Goal: Task Accomplishment & Management: Use online tool/utility

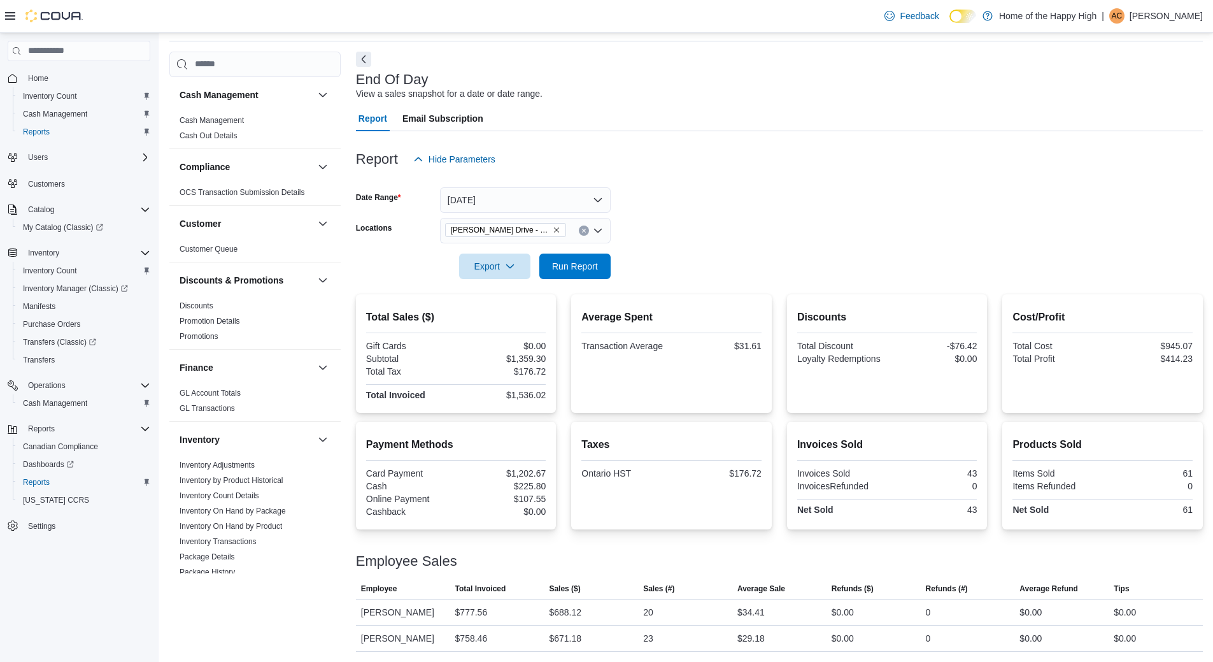
scroll to position [635, 0]
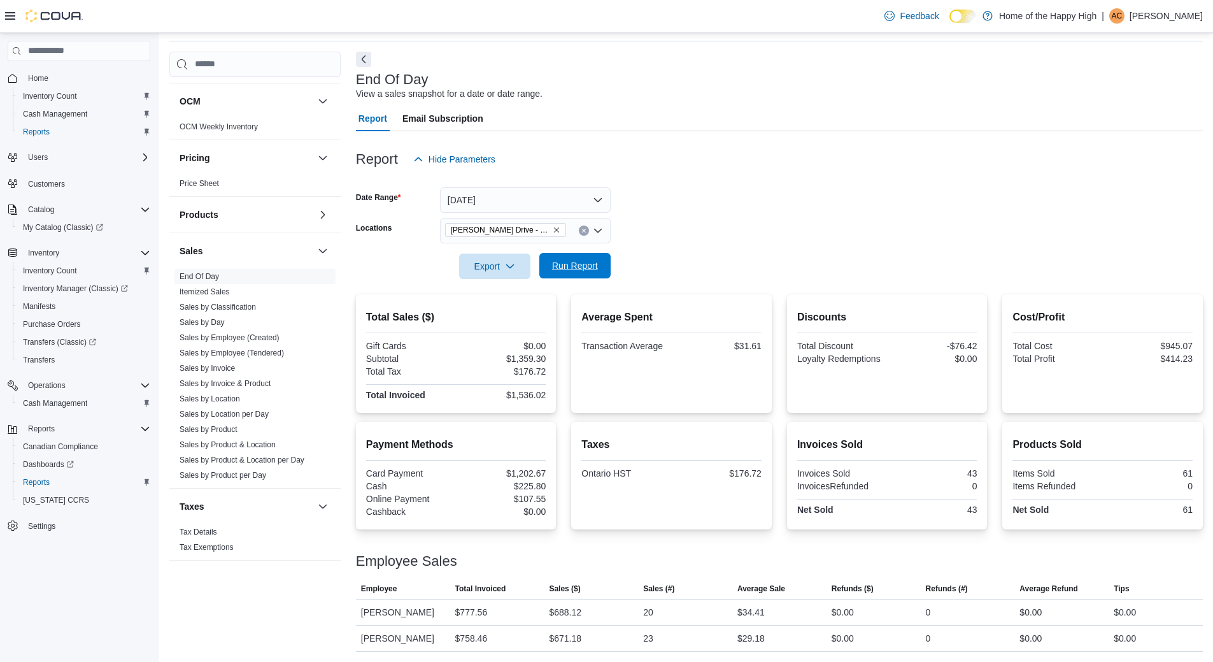
click at [577, 269] on span "Run Report" at bounding box center [575, 265] width 46 height 13
click at [595, 267] on span "Run Report" at bounding box center [575, 265] width 46 height 13
click at [587, 272] on span "Run Report" at bounding box center [575, 265] width 46 height 13
click at [570, 269] on span "Run Report" at bounding box center [575, 265] width 46 height 13
click at [578, 270] on span "Run Report" at bounding box center [575, 265] width 46 height 13
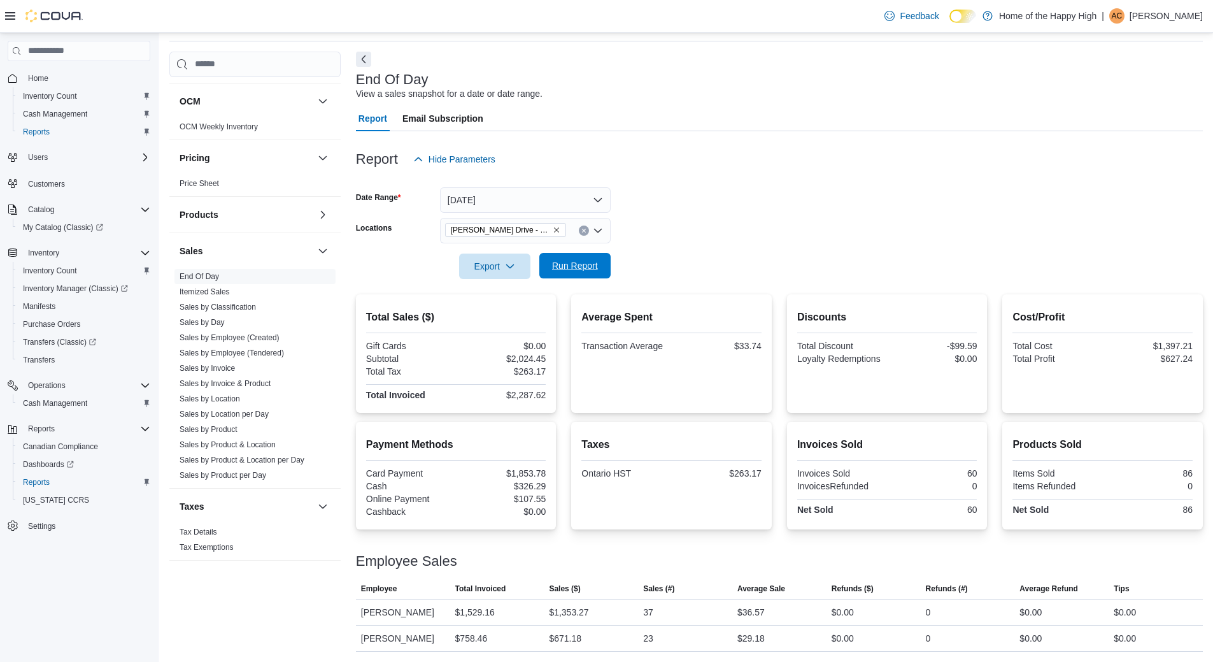
click at [591, 267] on span "Run Report" at bounding box center [575, 265] width 46 height 13
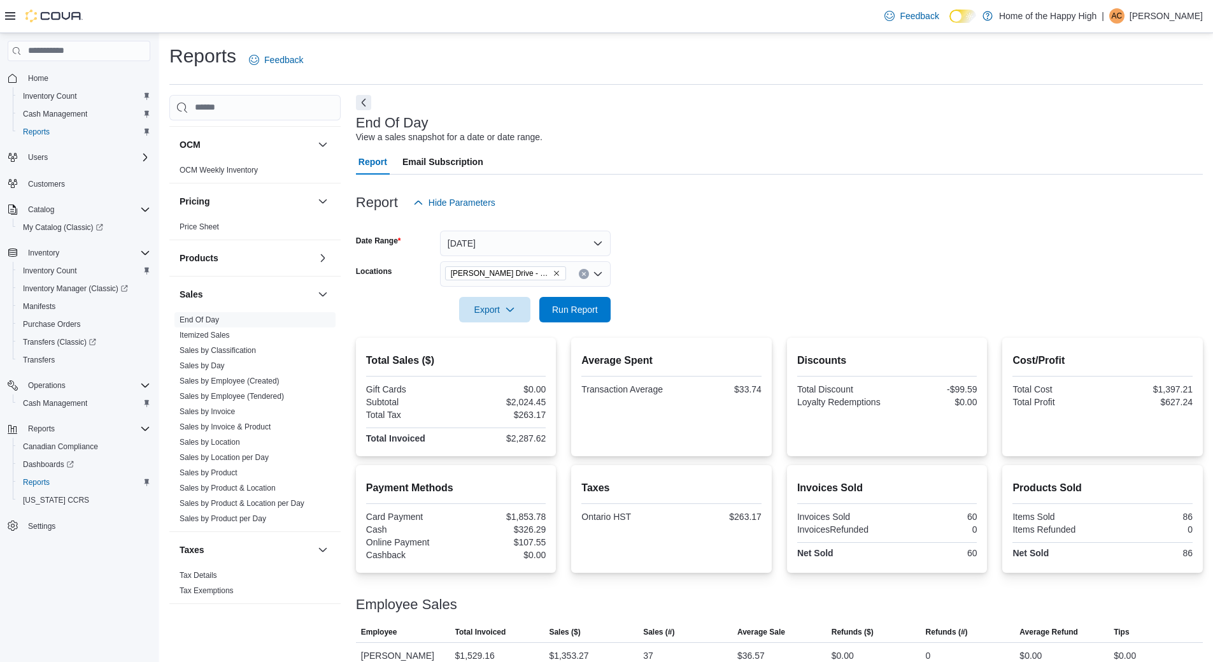
scroll to position [43, 0]
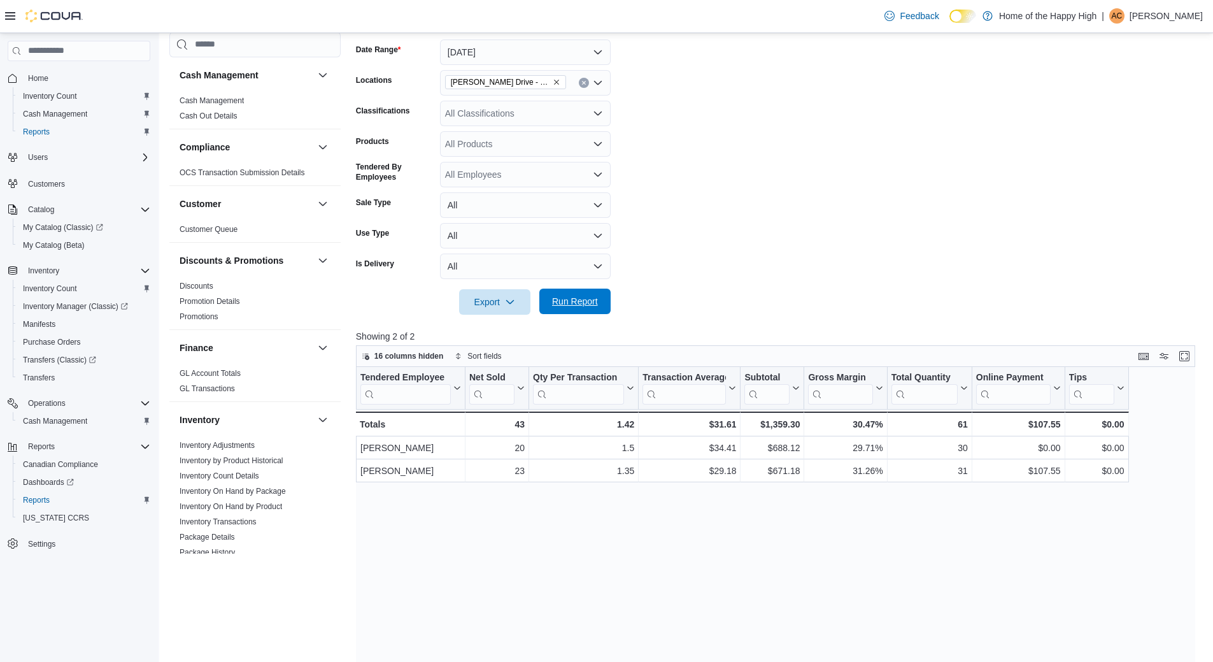
scroll to position [509, 0]
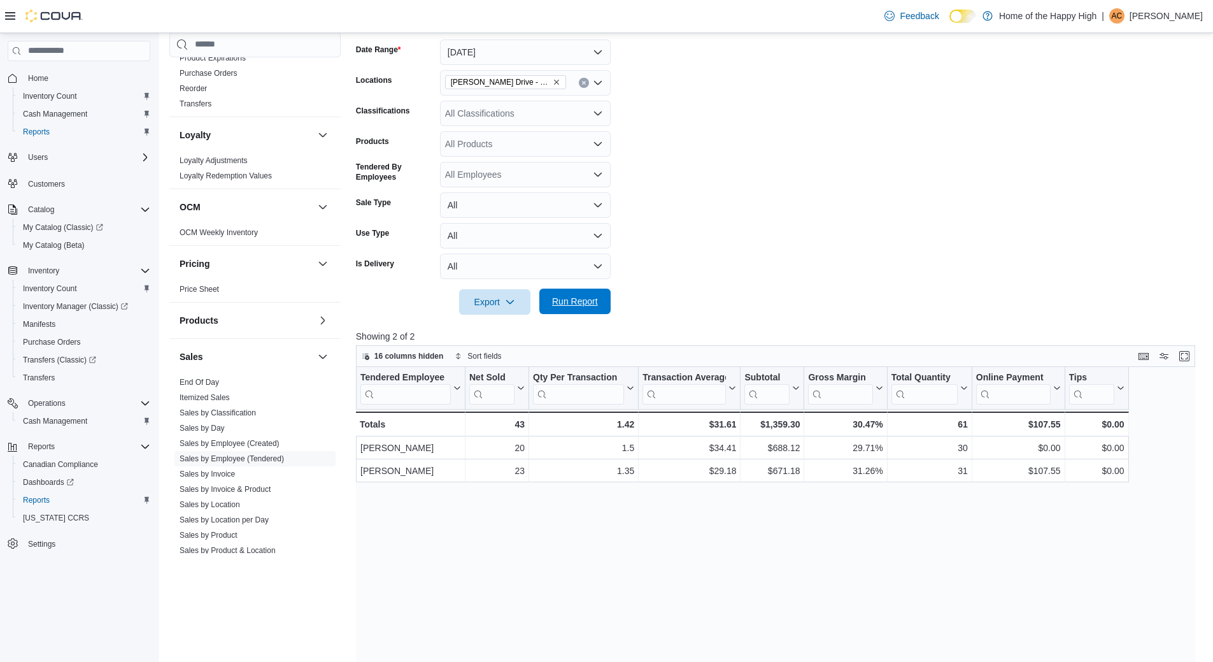
click at [574, 303] on span "Run Report" at bounding box center [575, 301] width 46 height 13
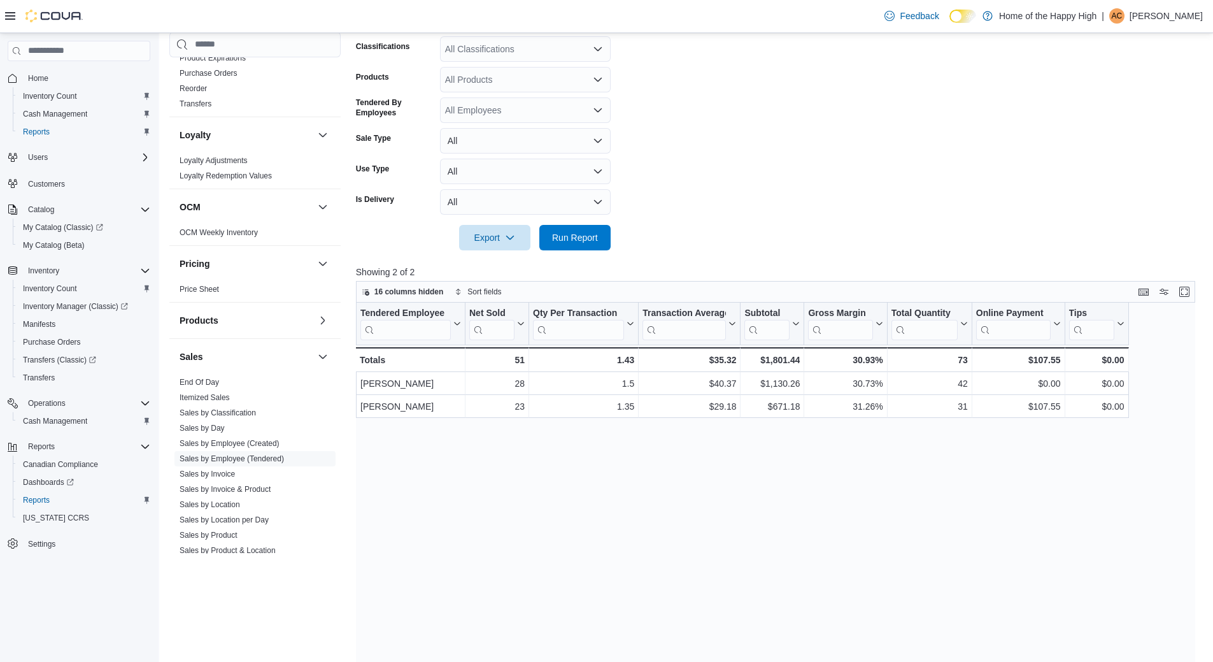
scroll to position [255, 0]
click at [580, 241] on span "Run Report" at bounding box center [575, 237] width 46 height 13
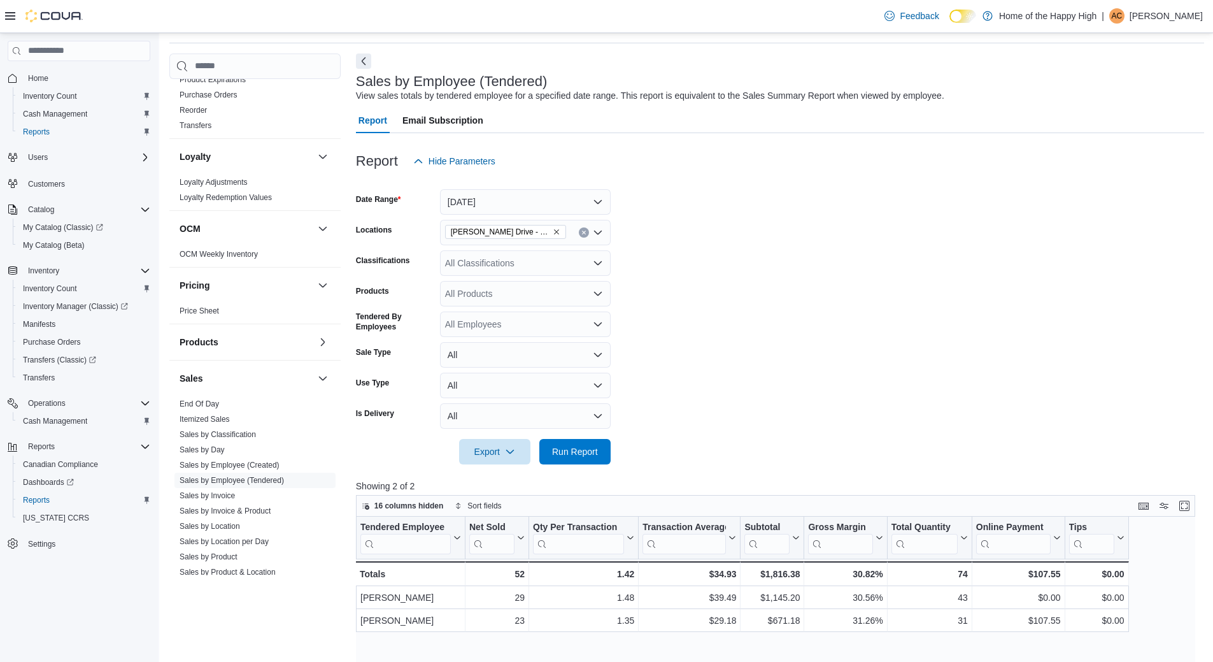
scroll to position [64, 0]
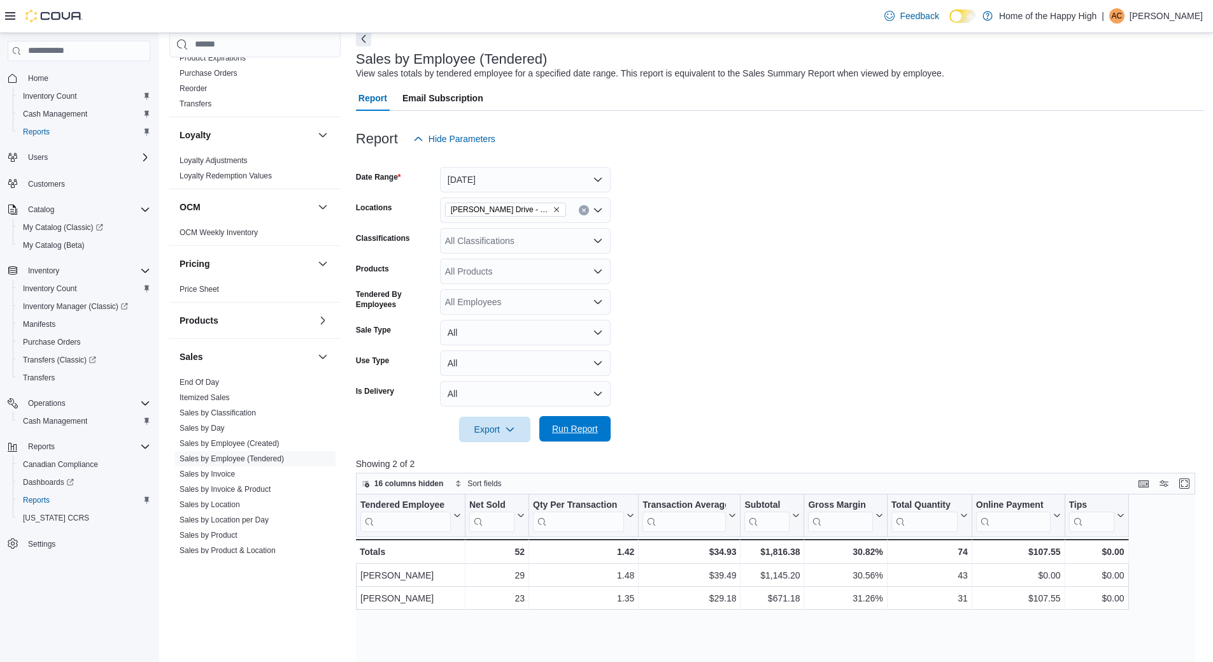
click at [590, 430] on span "Run Report" at bounding box center [575, 428] width 46 height 13
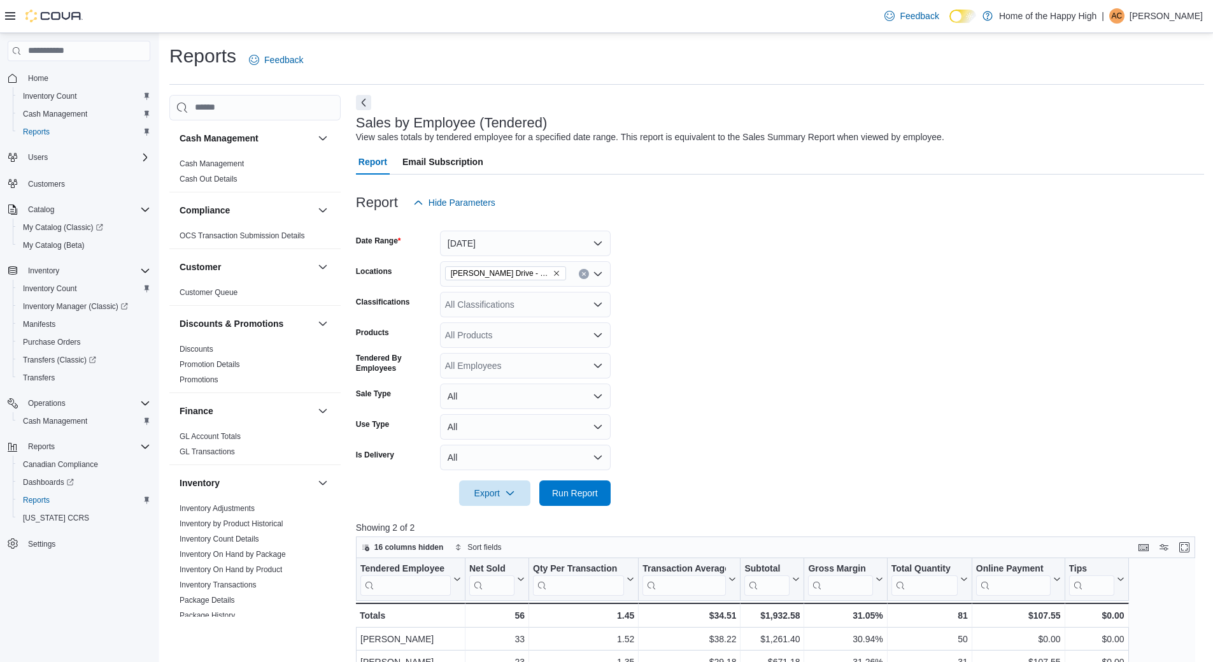
scroll to position [509, 0]
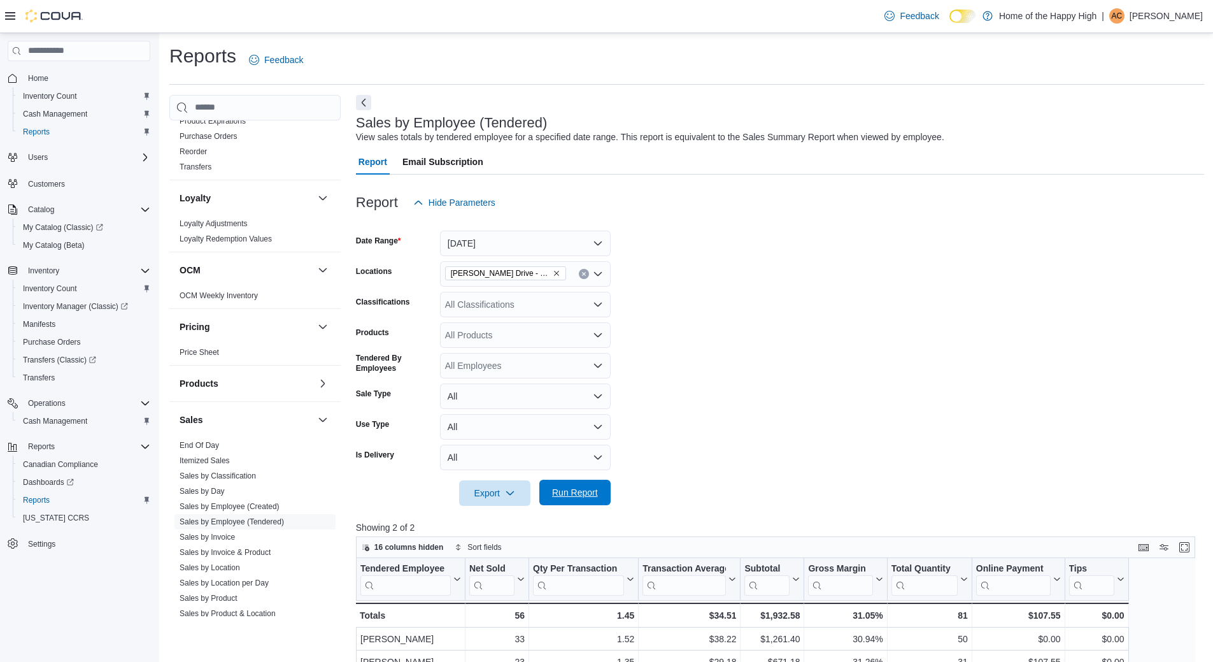
click at [591, 504] on span "Run Report" at bounding box center [575, 491] width 56 height 25
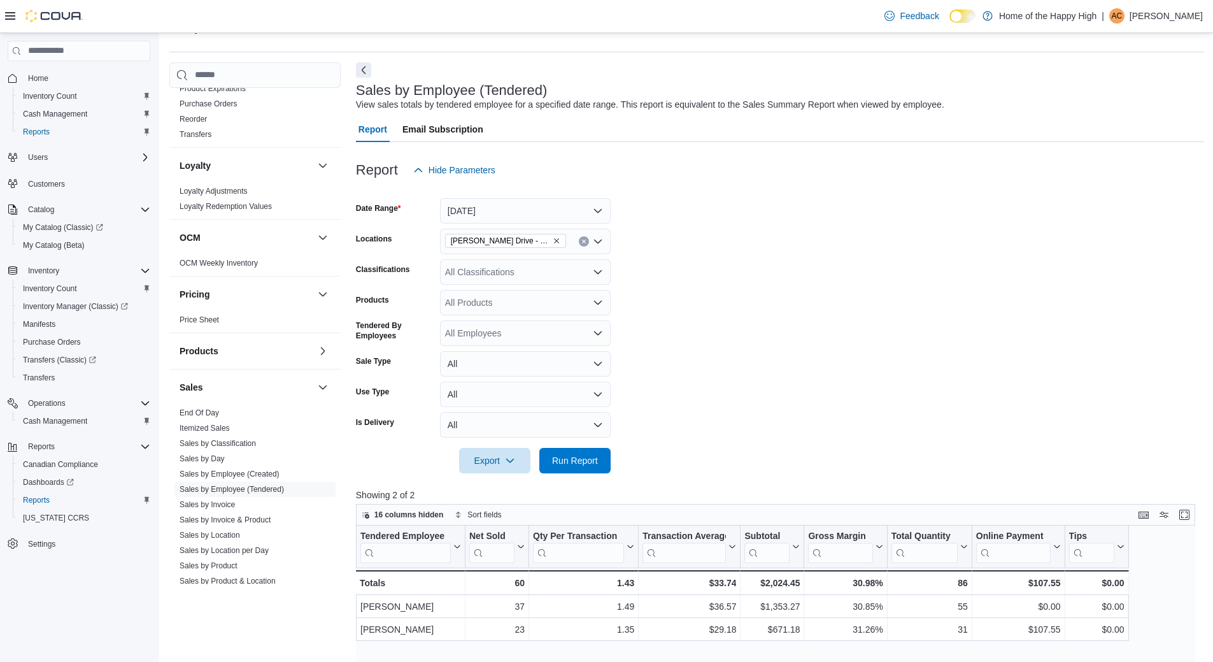
scroll to position [64, 0]
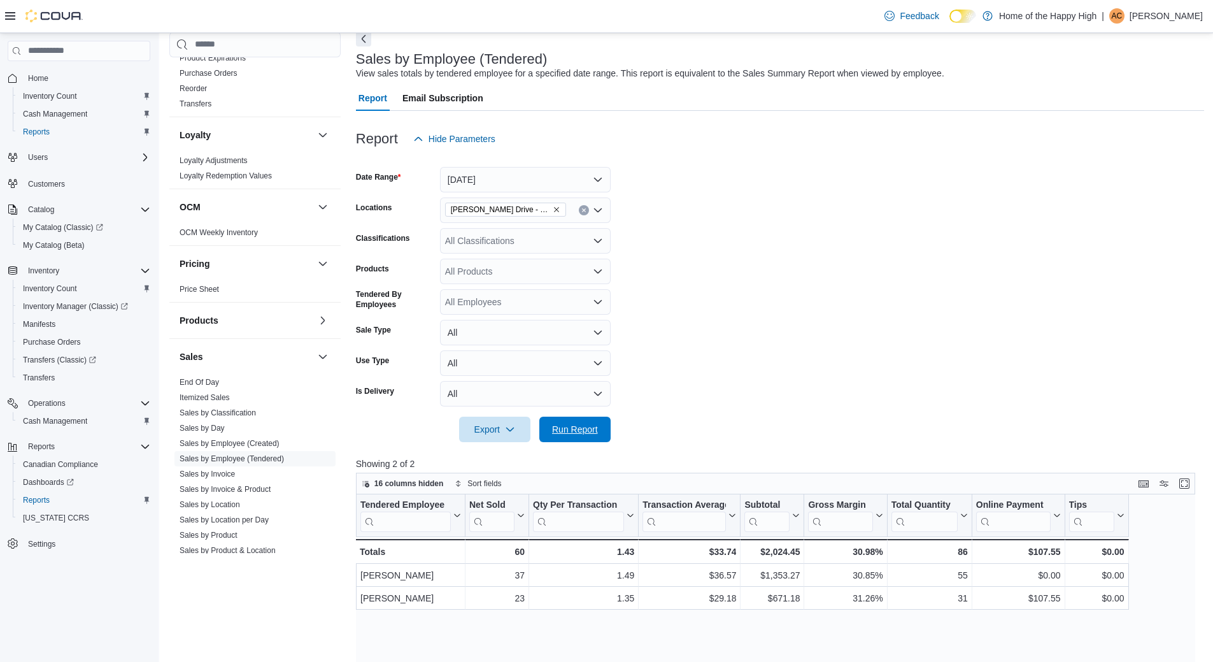
click at [575, 427] on span "Run Report" at bounding box center [575, 429] width 46 height 13
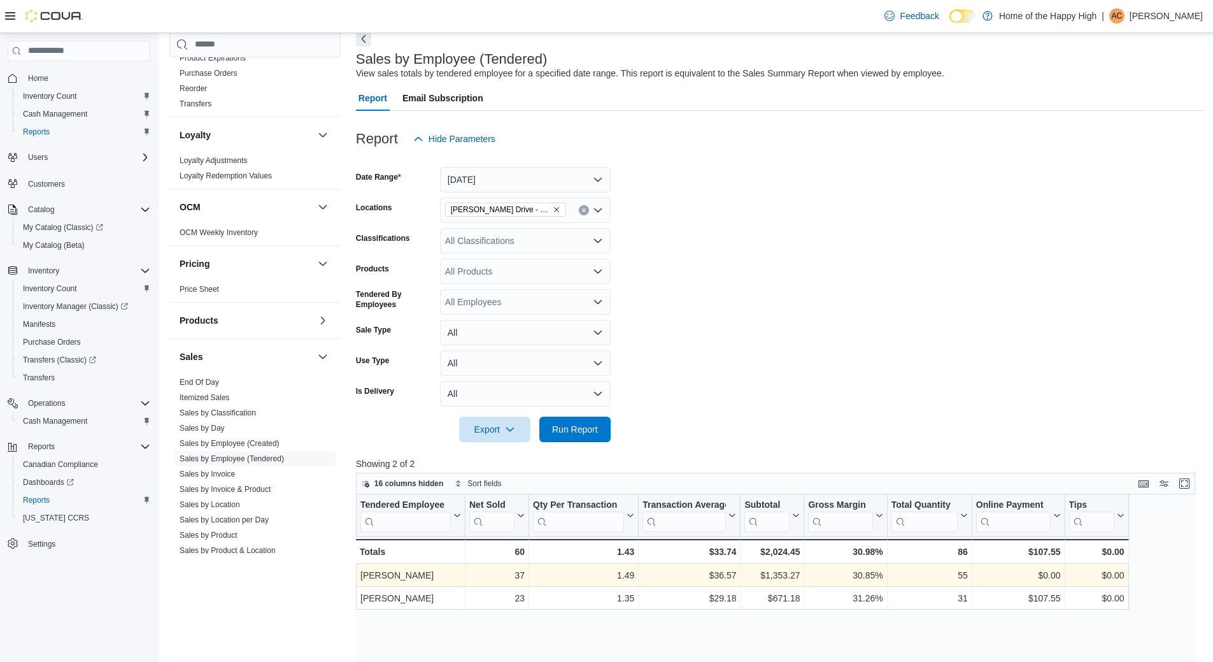
scroll to position [0, 0]
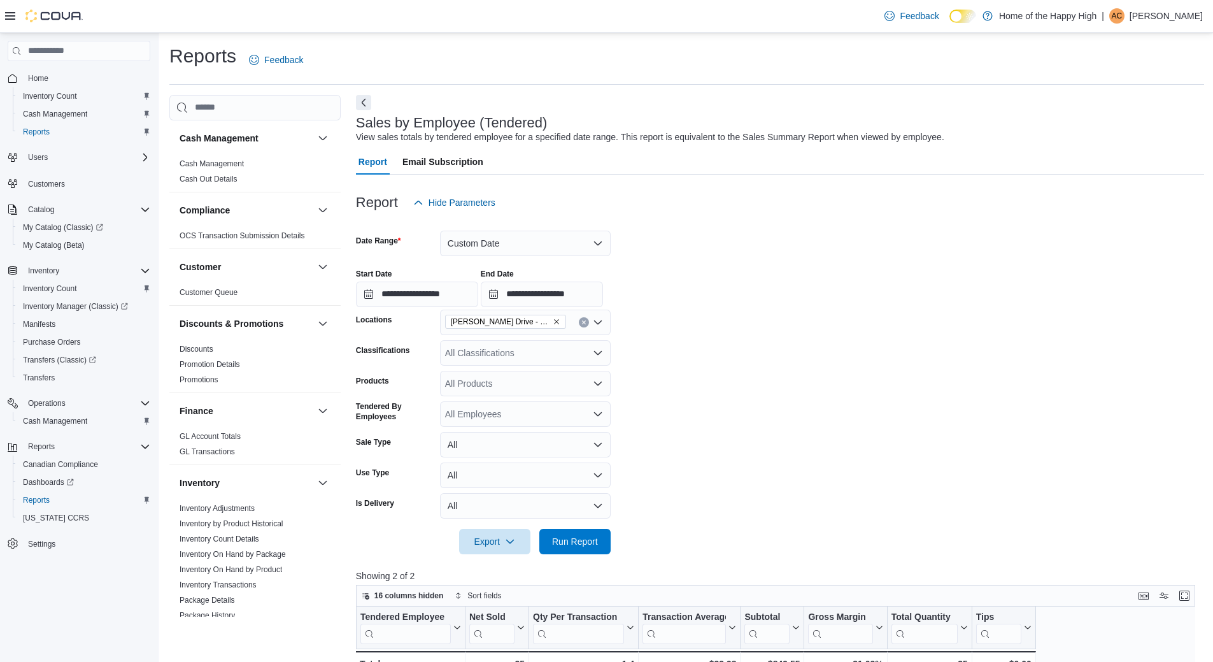
scroll to position [127, 0]
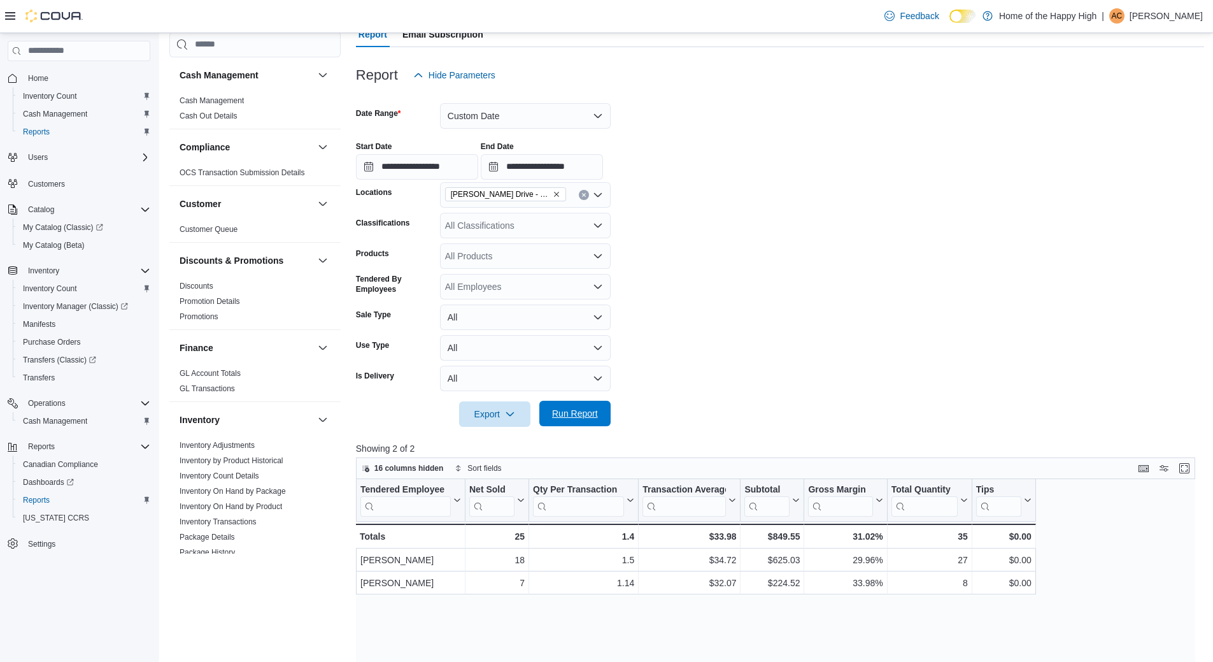
click at [585, 419] on span "Run Report" at bounding box center [575, 413] width 46 height 13
click at [462, 172] on input "**********" at bounding box center [417, 166] width 122 height 25
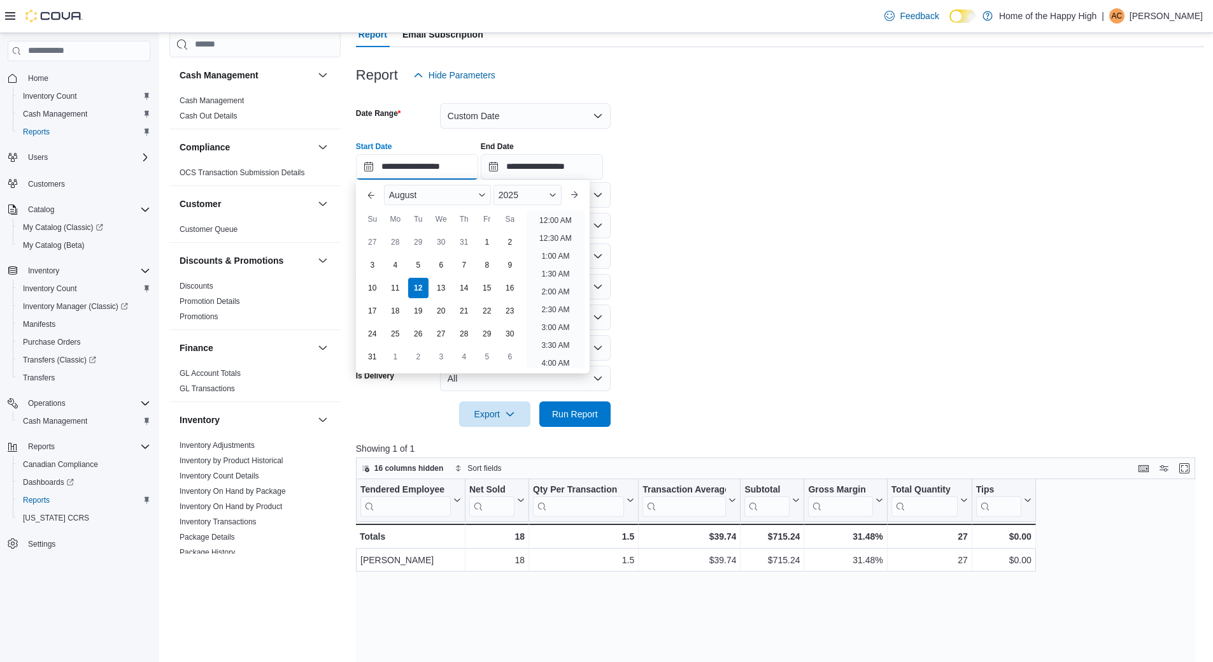
scroll to position [610, 0]
click at [571, 290] on li "7:00 PM" at bounding box center [555, 287] width 39 height 15
type input "**********"
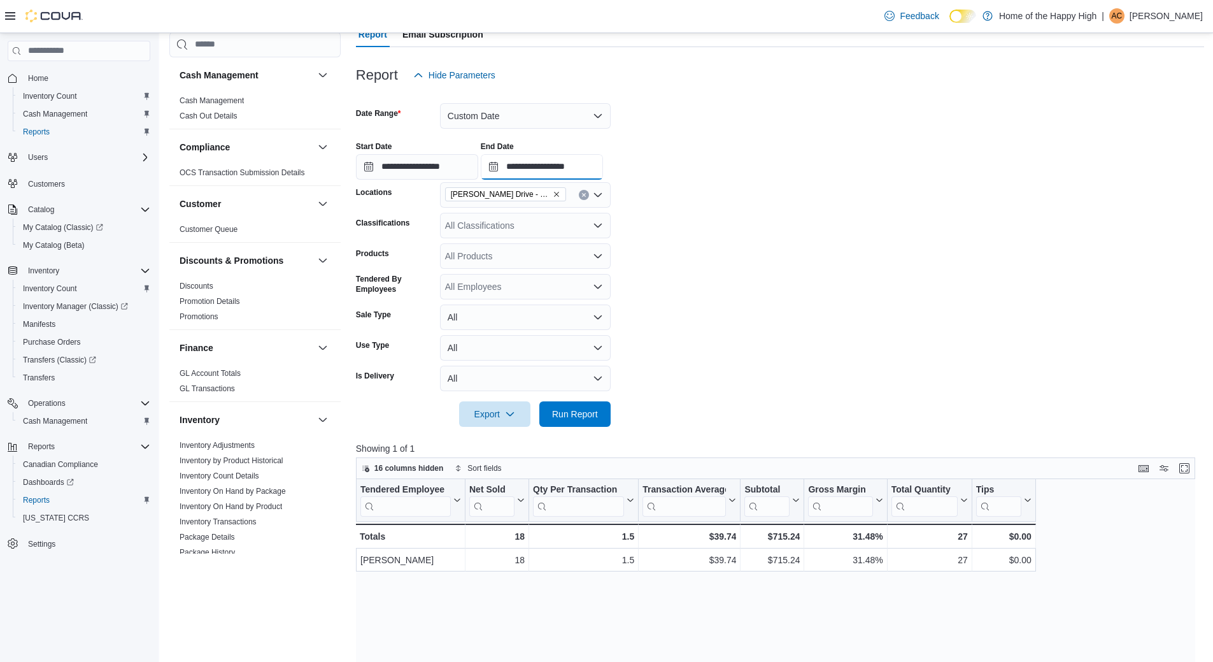
click at [603, 162] on input "**********" at bounding box center [542, 166] width 122 height 25
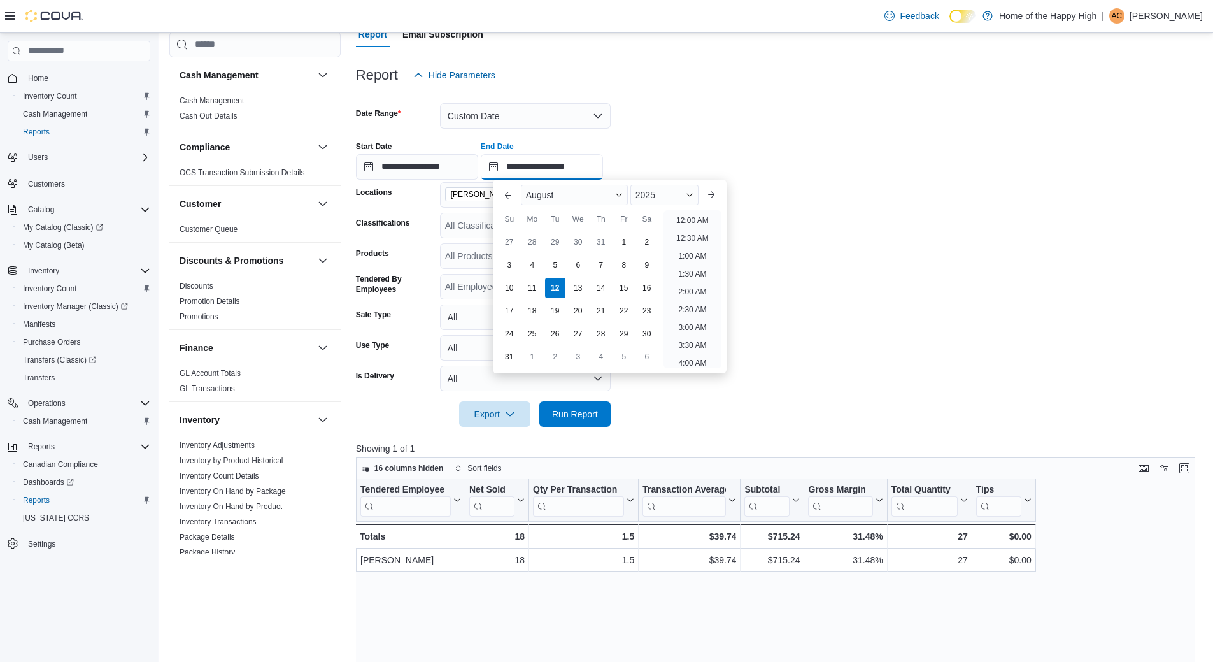
scroll to position [700, 0]
click at [705, 306] on li "10:00 PM" at bounding box center [692, 304] width 43 height 15
type input "**********"
